Goal: Check status: Check status

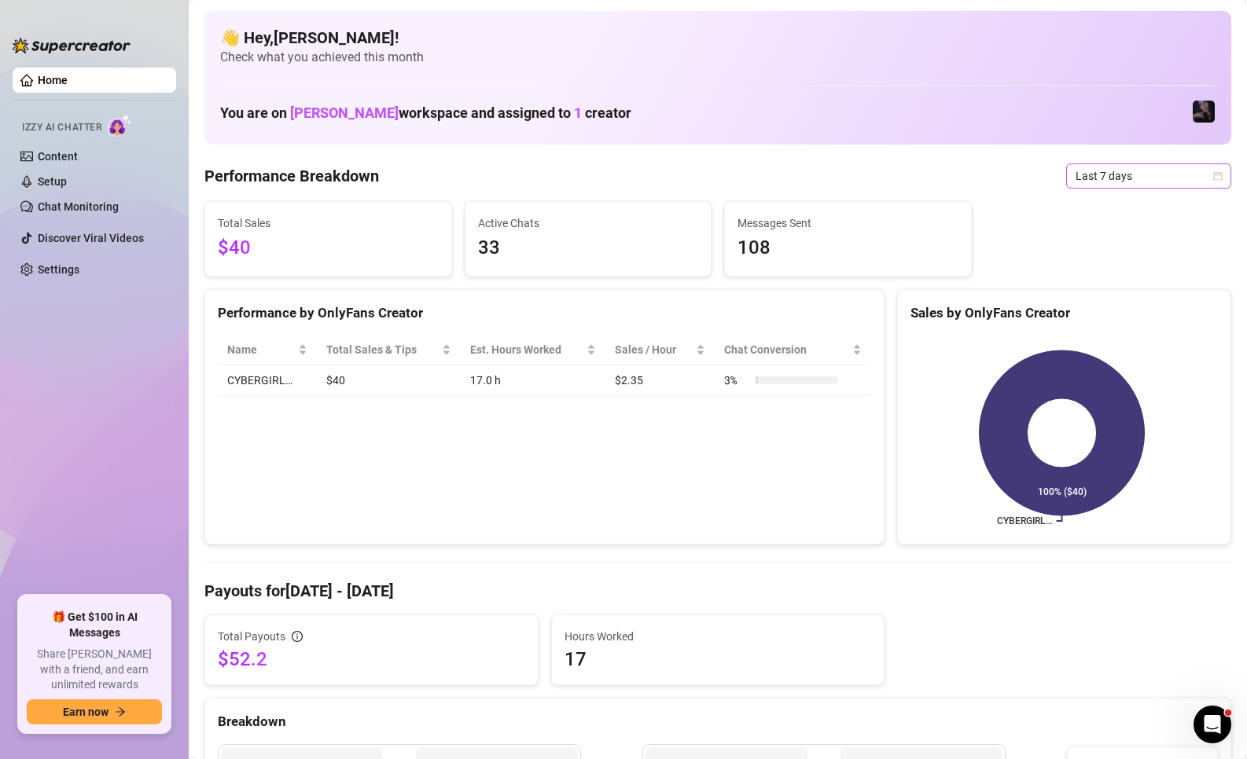
click at [1119, 178] on span "Last 7 days" at bounding box center [1148, 176] width 146 height 24
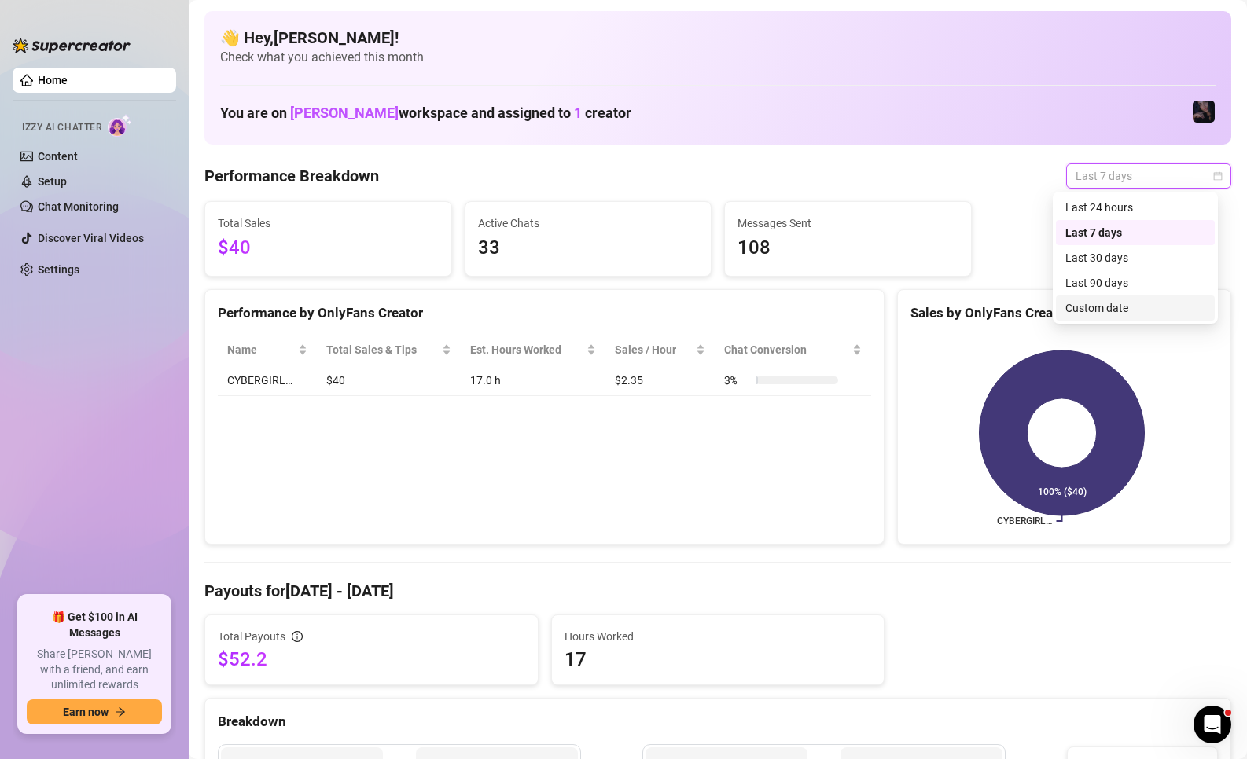
click at [1139, 314] on div "Custom date" at bounding box center [1135, 307] width 140 height 17
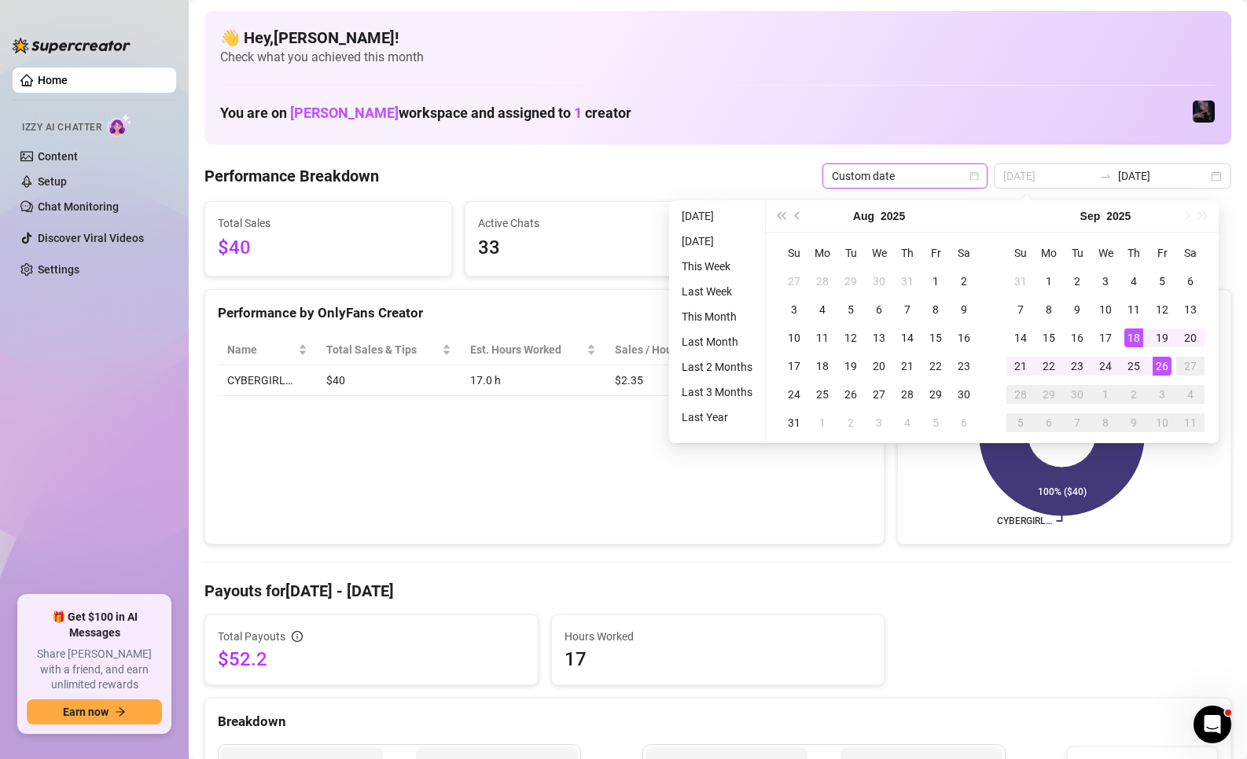
type input "[DATE]"
click at [1160, 366] on div "26" at bounding box center [1161, 366] width 19 height 19
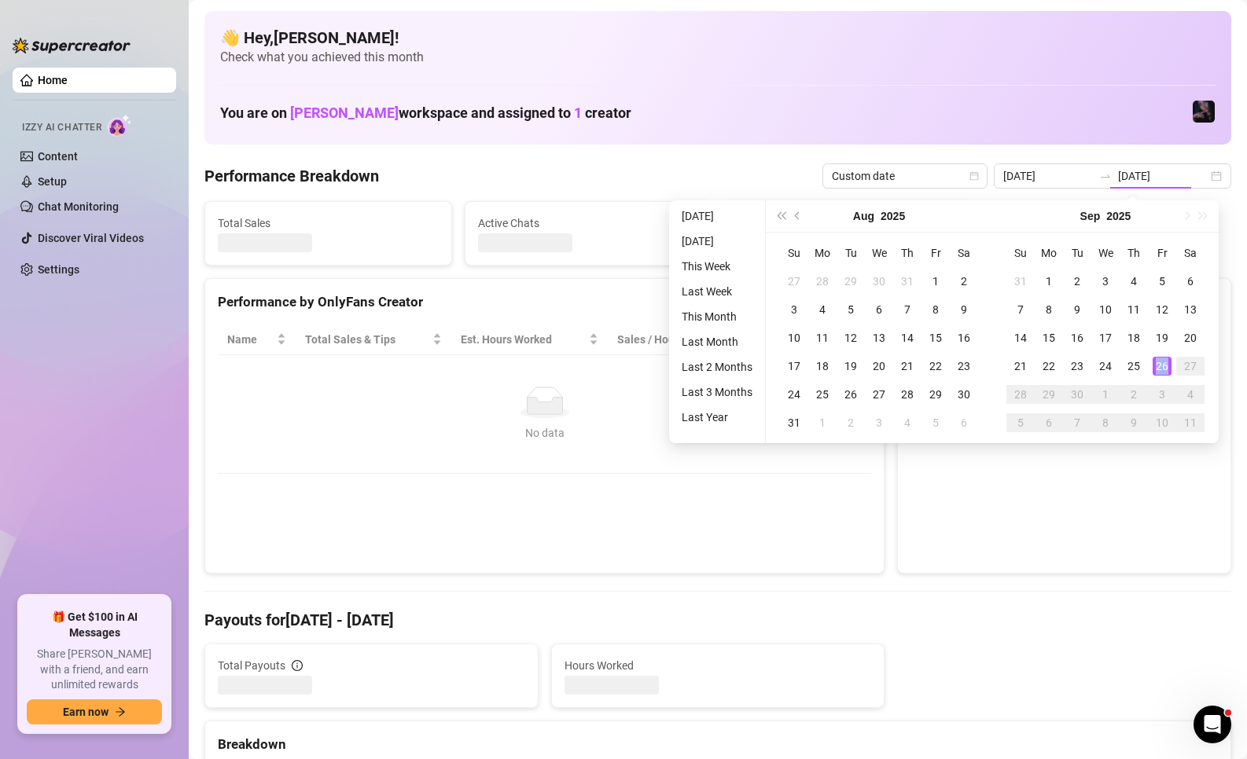
type input "[DATE]"
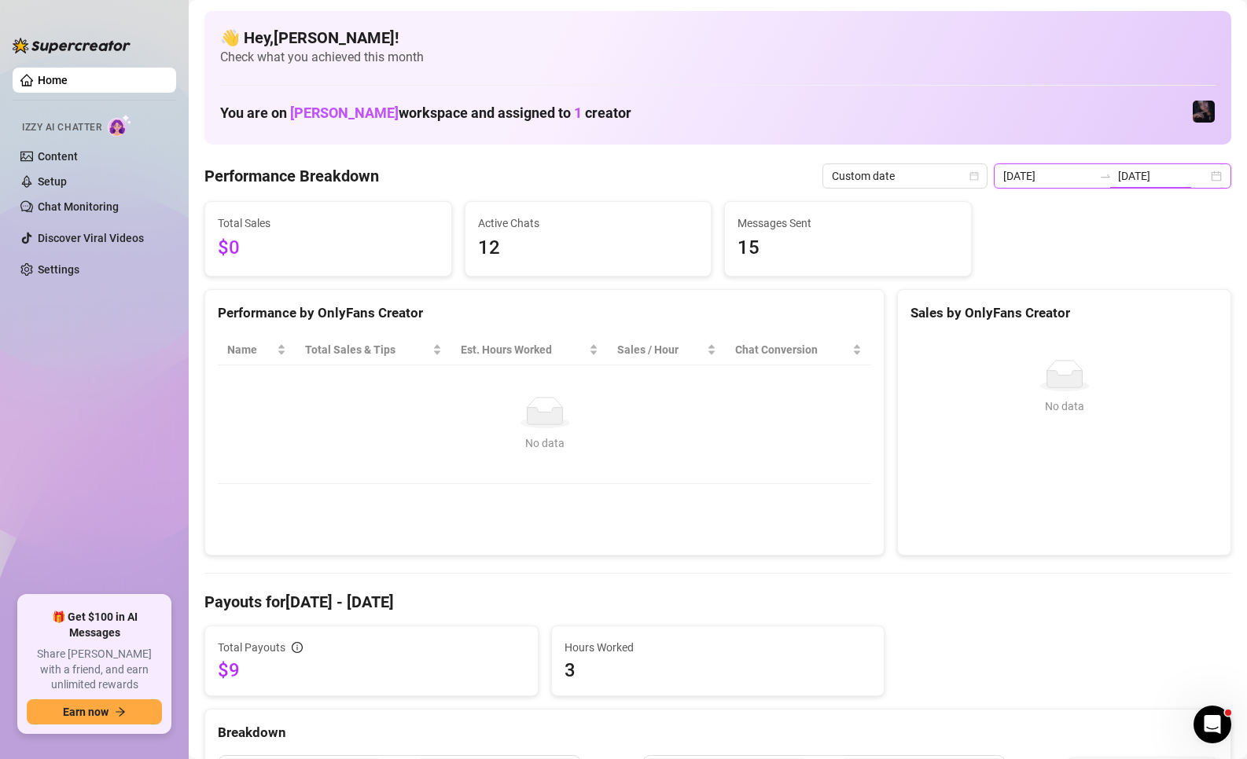
click at [1122, 181] on input "[DATE]" at bounding box center [1163, 175] width 90 height 17
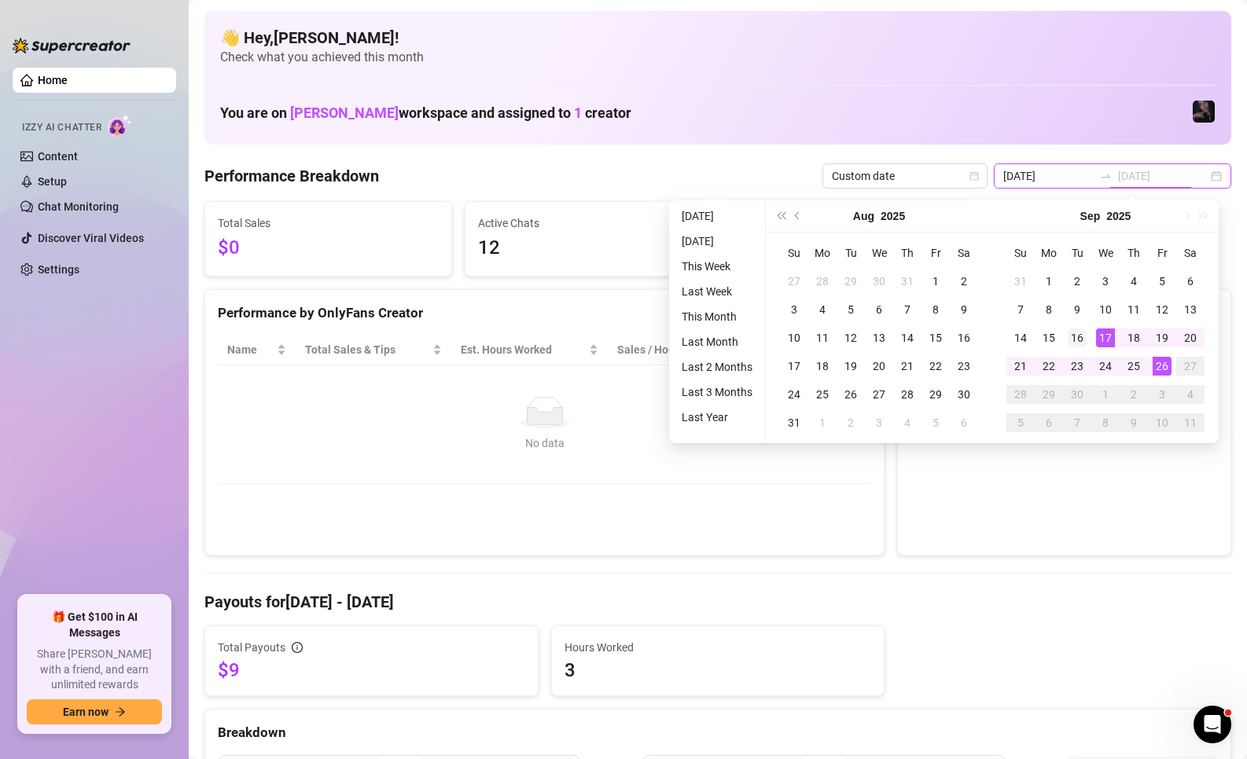
type input "[DATE]"
click at [1077, 344] on div "16" at bounding box center [1076, 338] width 19 height 19
click at [1077, 343] on div "16" at bounding box center [1076, 338] width 19 height 19
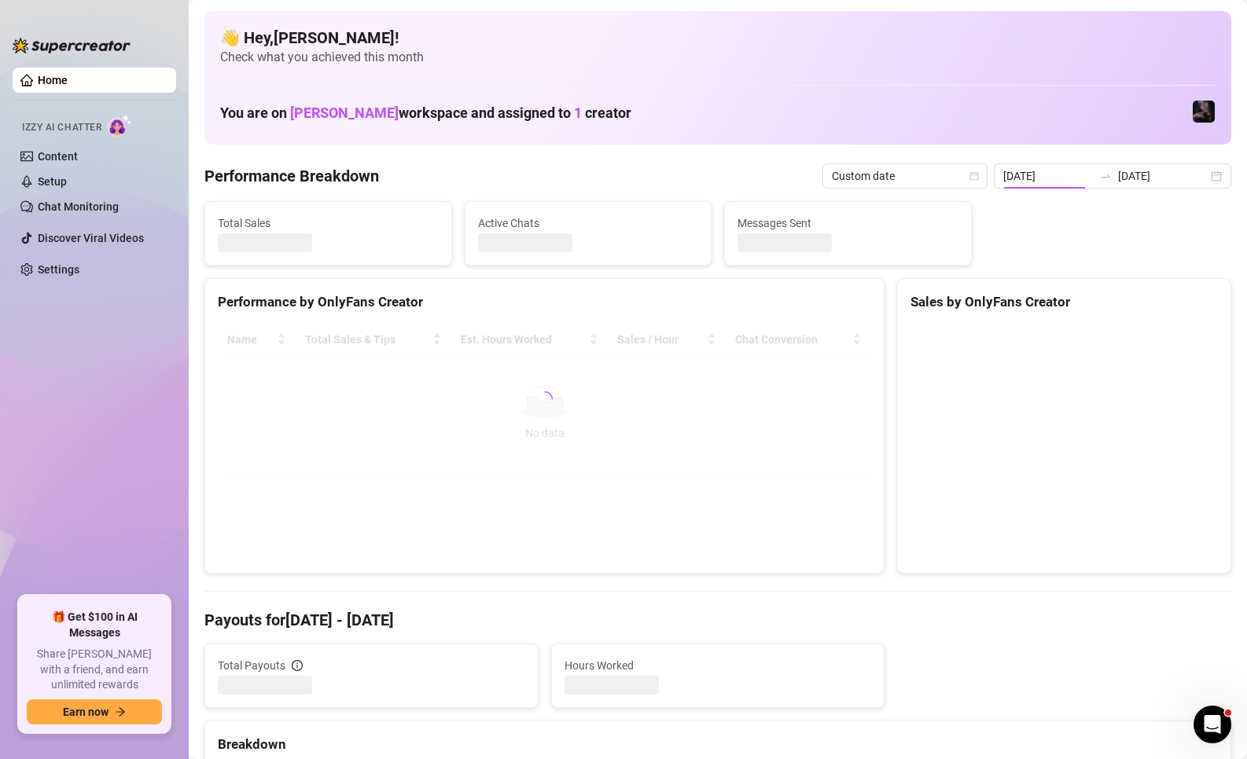
type input "[DATE]"
click at [1093, 175] on div at bounding box center [1105, 176] width 25 height 13
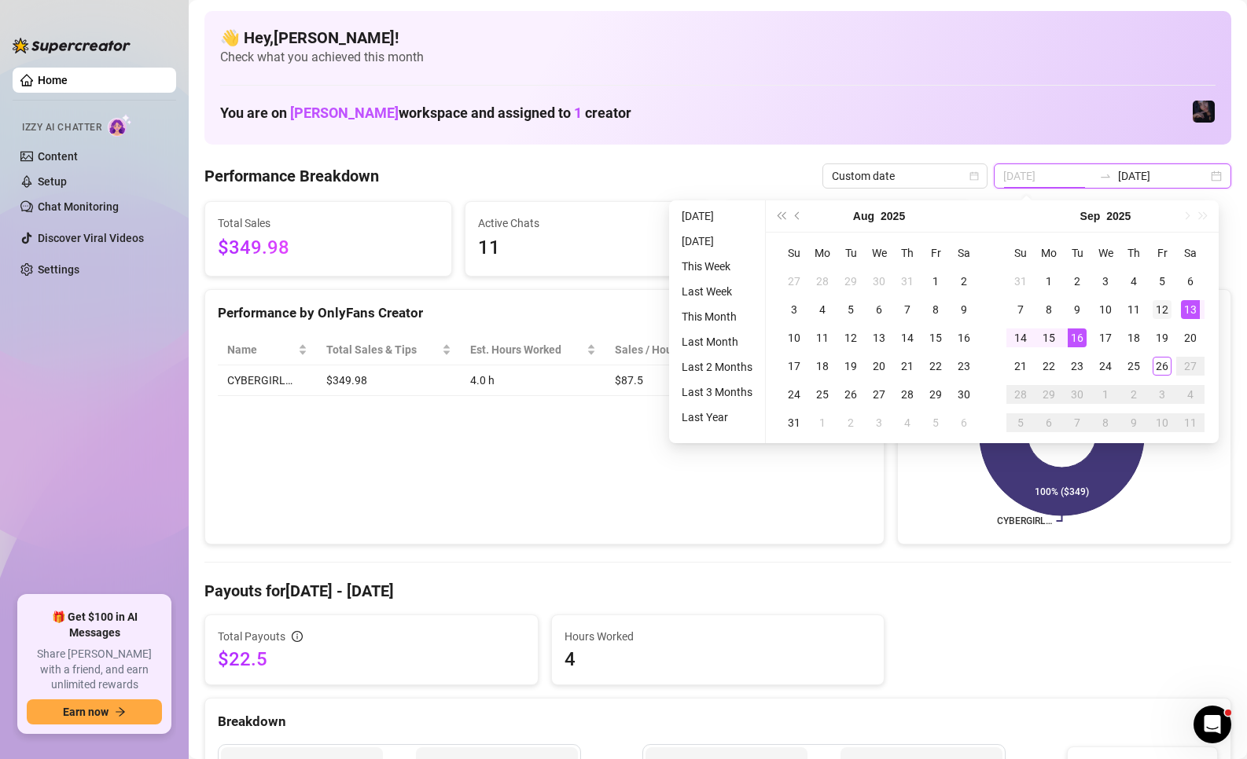
type input "2025-09-12"
click at [1168, 310] on div "12" at bounding box center [1161, 309] width 19 height 19
type input "[DATE]"
click at [1167, 373] on div "26" at bounding box center [1161, 366] width 19 height 19
type input "2025-09-12"
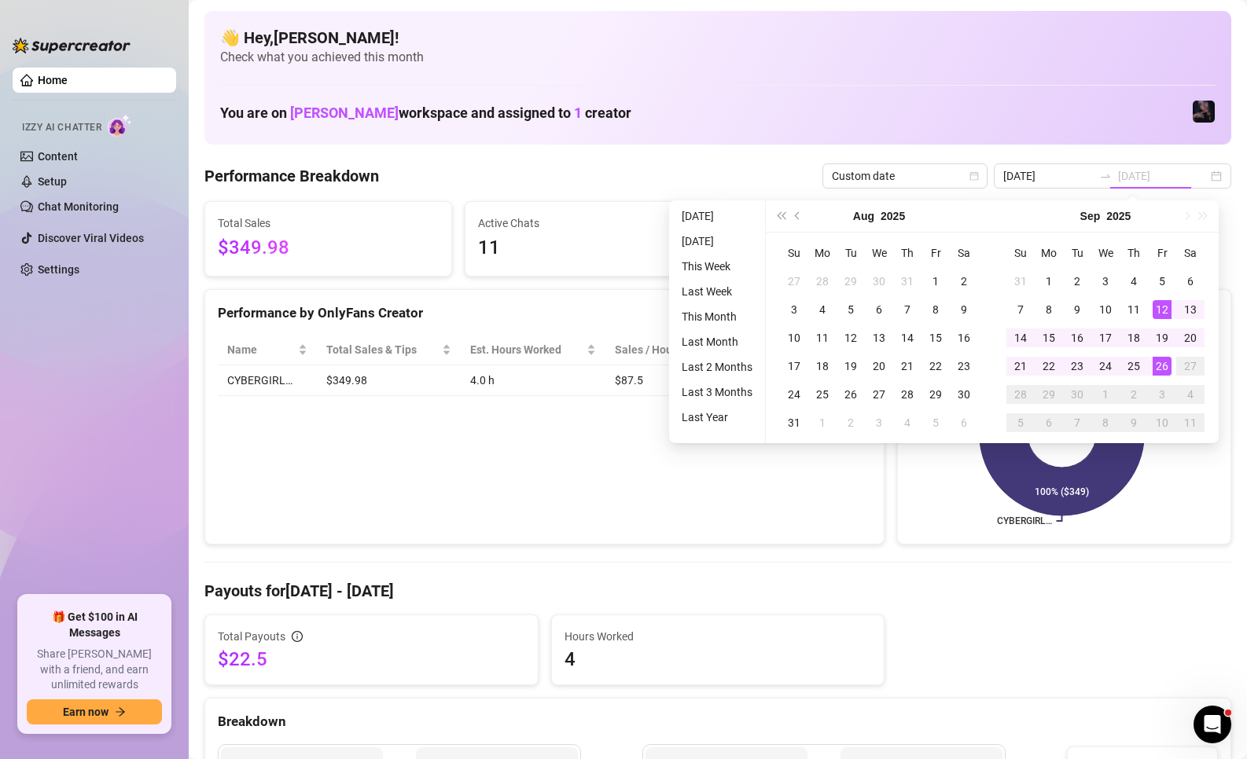
type input "[DATE]"
